Goal: Transaction & Acquisition: Purchase product/service

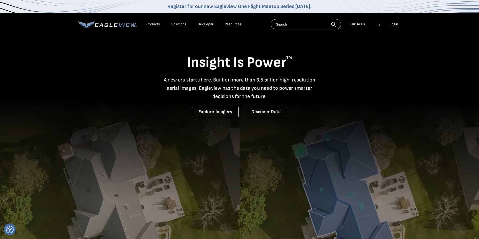
click at [394, 23] on div "Login" at bounding box center [393, 24] width 9 height 5
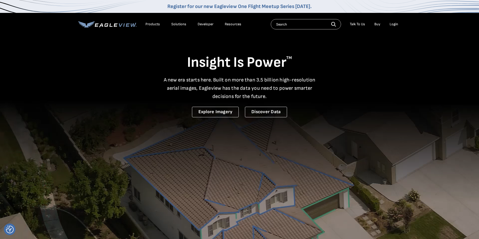
click at [393, 24] on div "Login" at bounding box center [393, 24] width 9 height 5
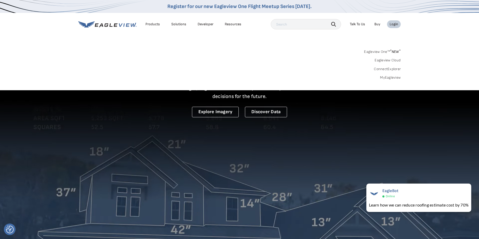
click at [387, 77] on link "MyEagleview" at bounding box center [390, 77] width 21 height 5
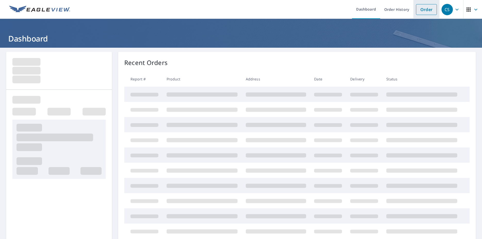
click at [419, 7] on link "Order" at bounding box center [426, 9] width 21 height 11
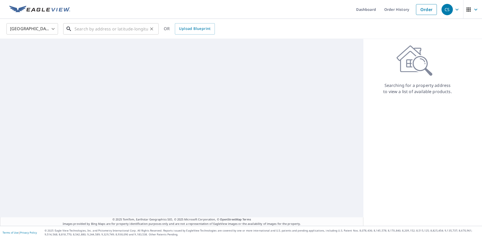
click at [108, 29] on input "text" at bounding box center [112, 29] width 74 height 14
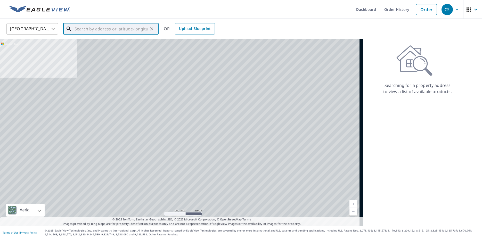
paste input "[STREET_ADDRESS][US_STATE]"
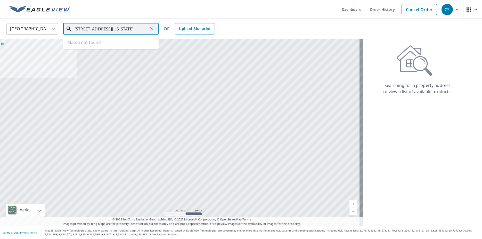
scroll to position [0, 14]
type input "[STREET_ADDRESS][US_STATE]"
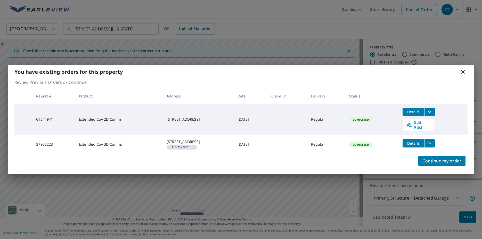
click at [433, 140] on icon "filesDropdownBtn-57905223" at bounding box center [430, 143] width 6 height 6
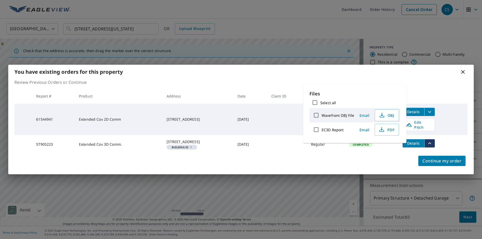
click at [352, 157] on div "Continue my order" at bounding box center [241, 164] width 466 height 21
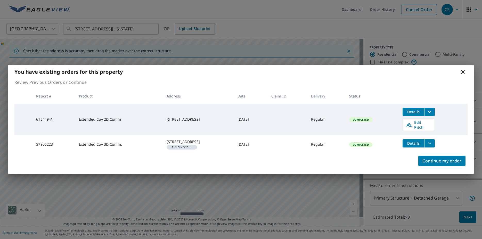
click at [433, 111] on icon "filesDropdownBtn-61544941" at bounding box center [430, 112] width 6 height 6
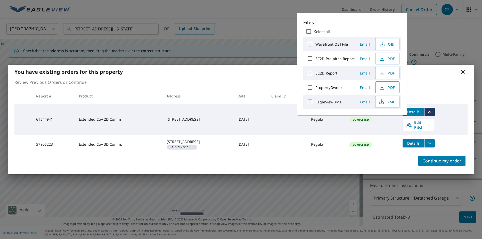
click at [382, 88] on icon "button" at bounding box center [382, 86] width 2 height 3
click at [384, 144] on td "Completed" at bounding box center [371, 144] width 53 height 19
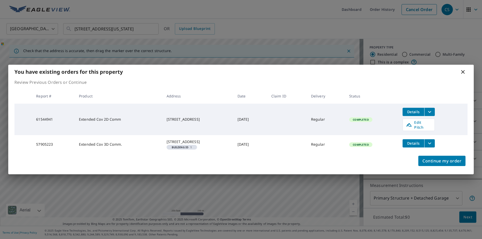
click at [433, 140] on icon "filesDropdownBtn-57905223" at bounding box center [430, 143] width 6 height 6
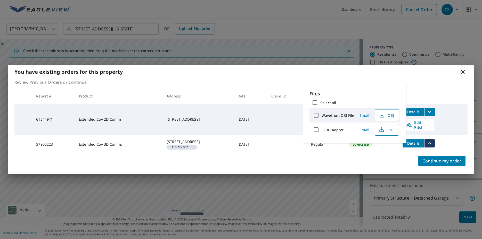
click at [379, 129] on icon "button" at bounding box center [382, 130] width 6 height 6
